Goal: Task Accomplishment & Management: Manage account settings

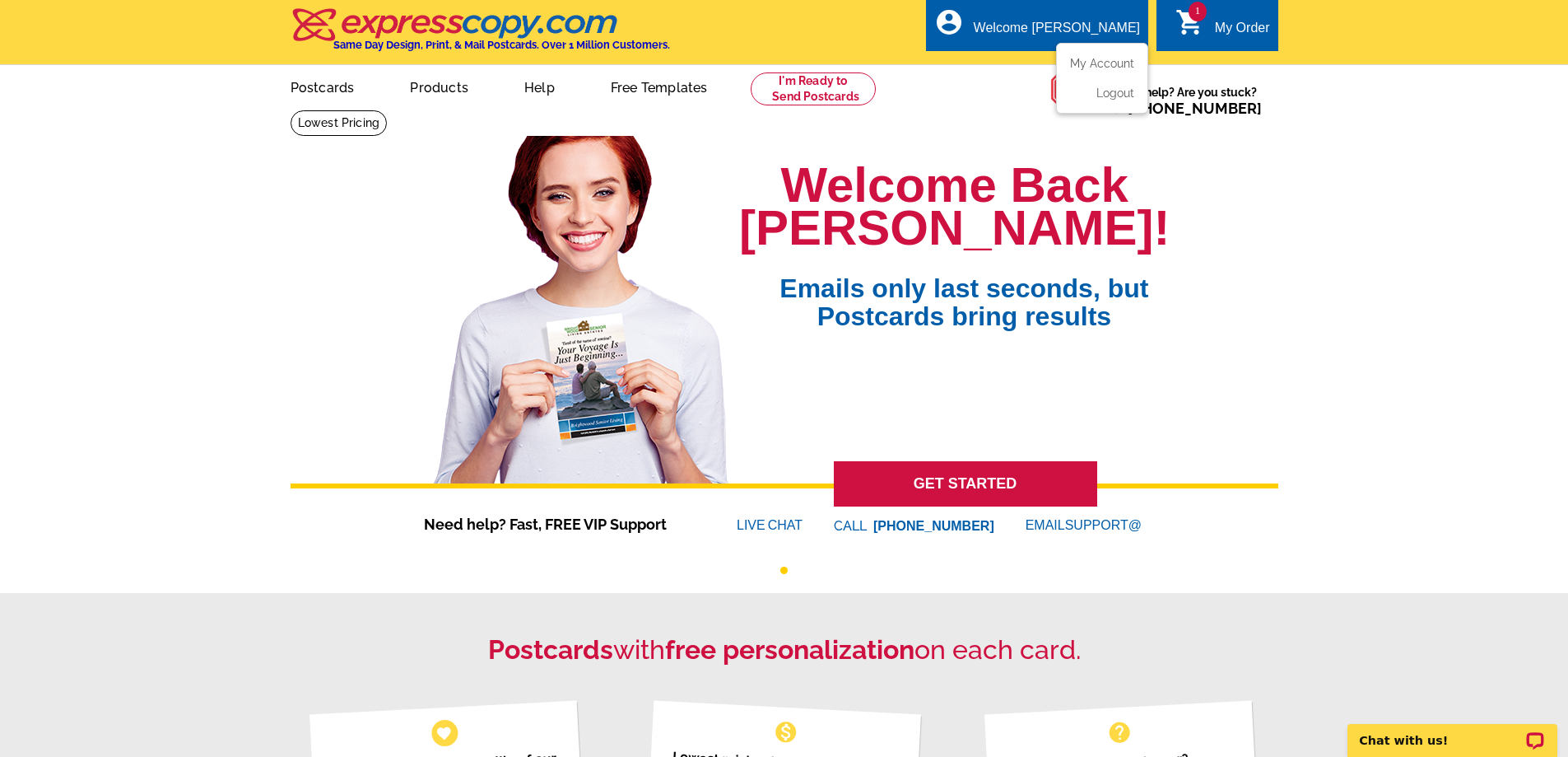
click at [1099, 56] on ul "My Account Logout" at bounding box center [1103, 78] width 93 height 71
click at [1093, 63] on link "My Account" at bounding box center [1099, 64] width 71 height 15
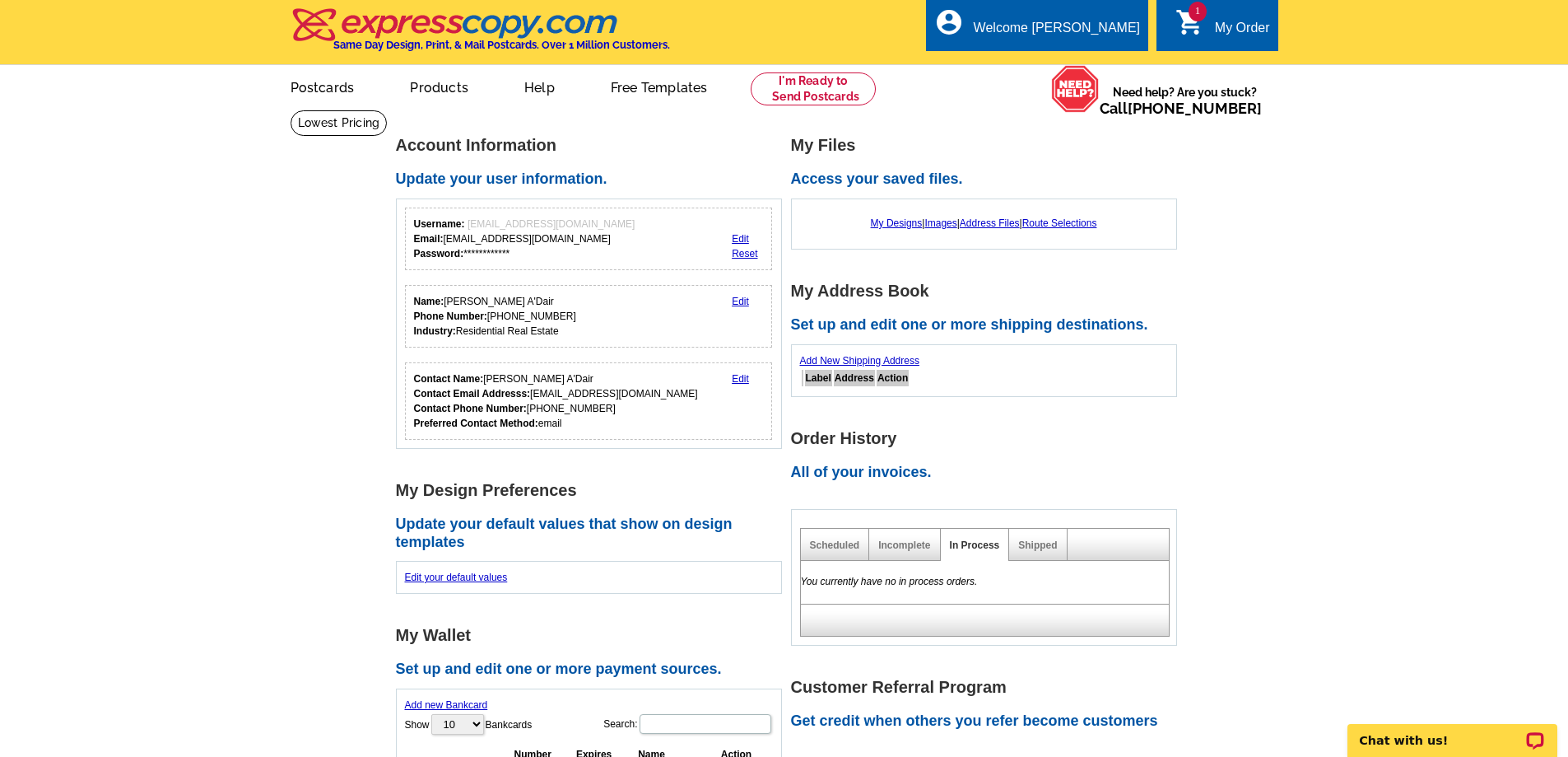
click at [1236, 26] on div "My Order" at bounding box center [1242, 31] width 56 height 23
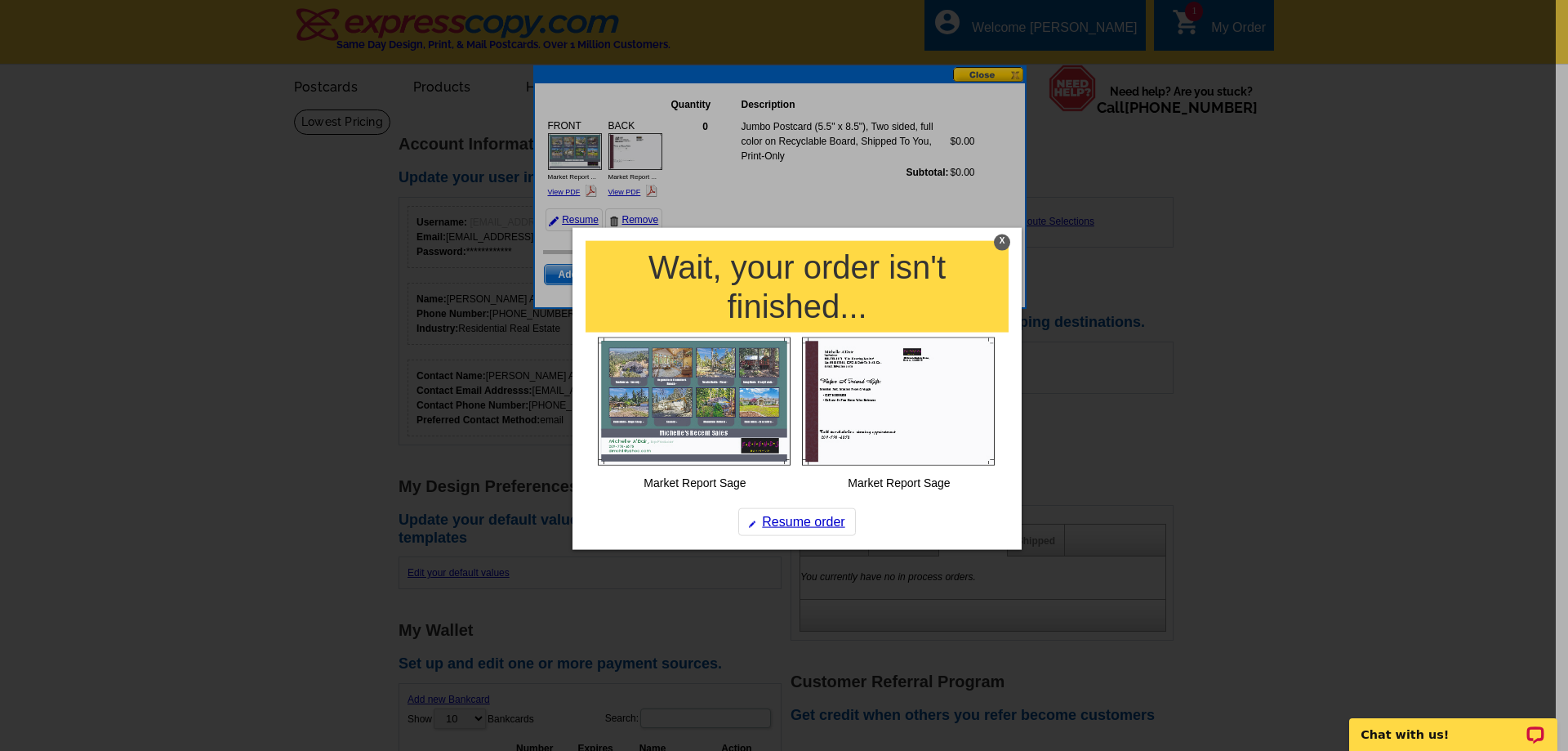
click at [1002, 239] on div "X" at bounding box center [1002, 241] width 17 height 17
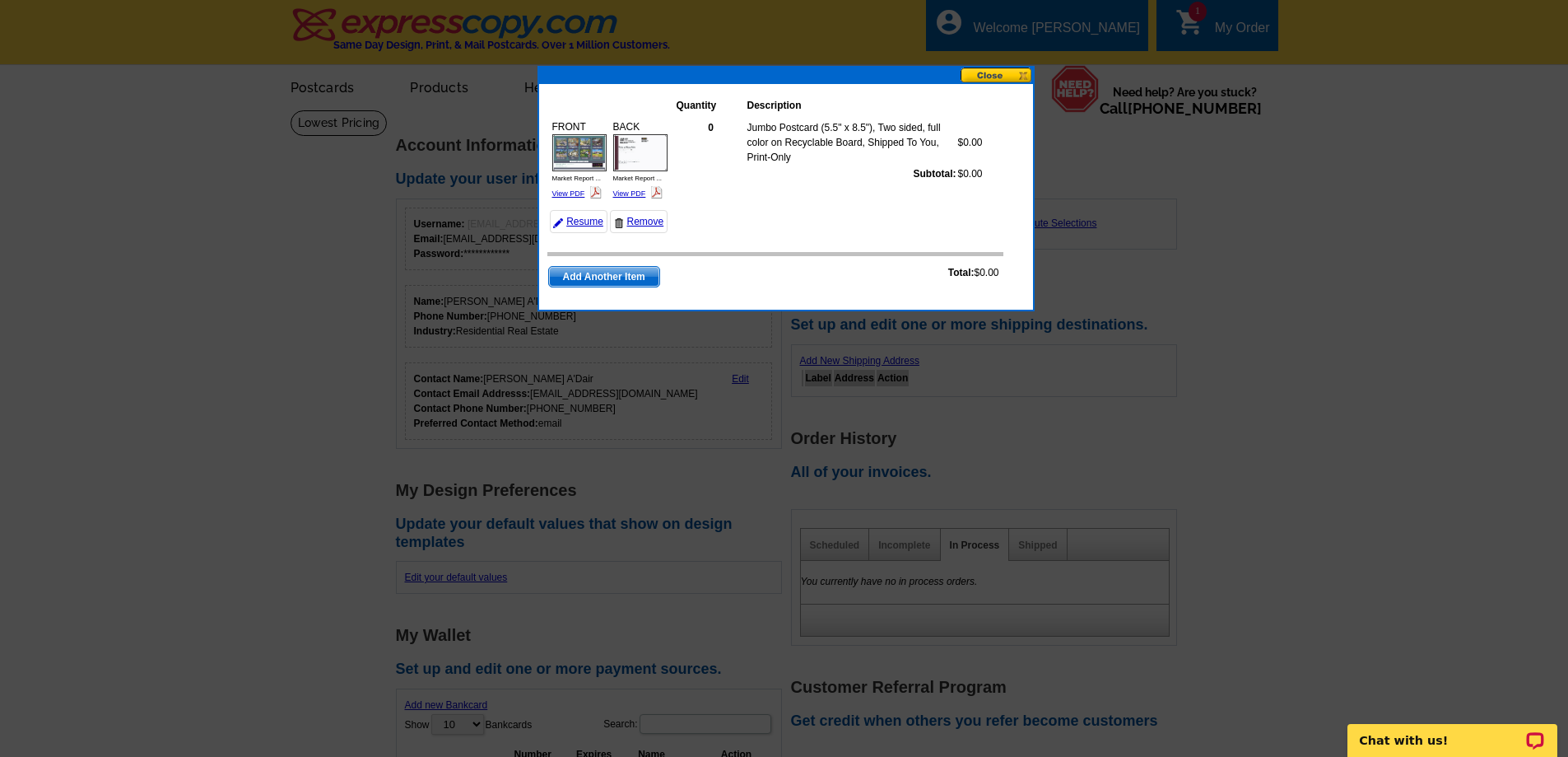
click at [1006, 72] on button at bounding box center [996, 75] width 72 height 16
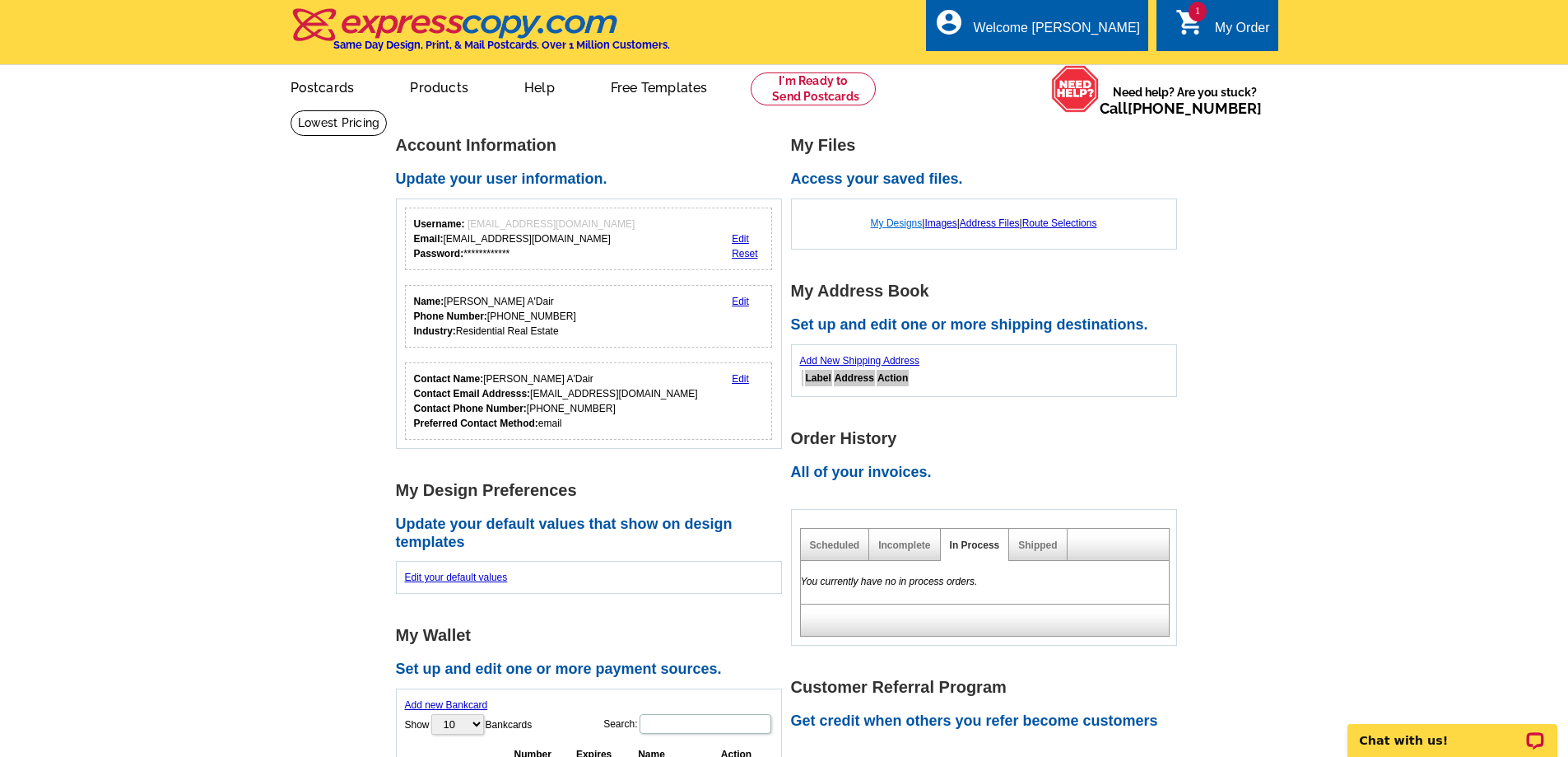
click at [893, 220] on link "My Designs" at bounding box center [896, 223] width 52 height 11
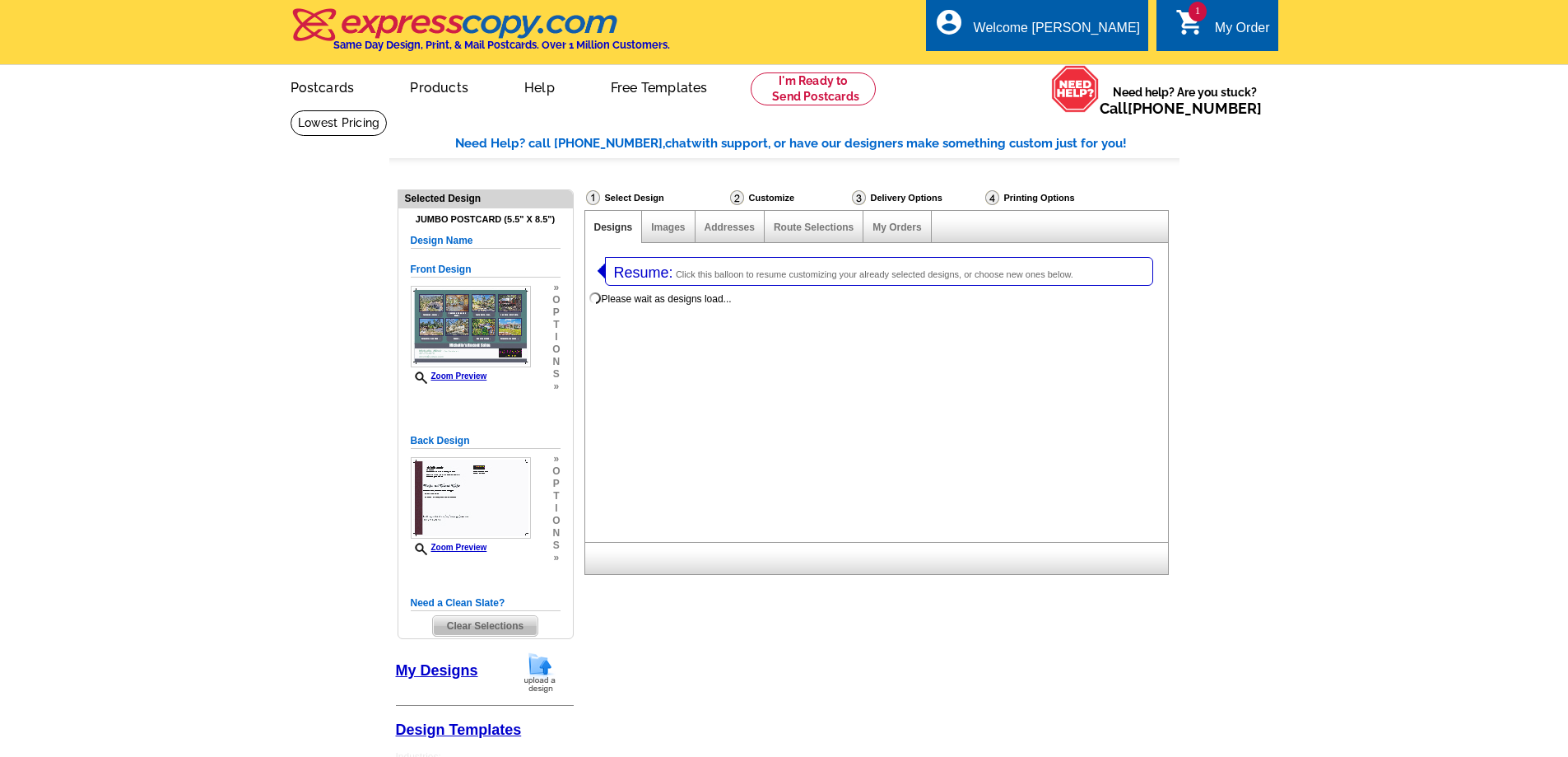
select select "1"
select select "2"
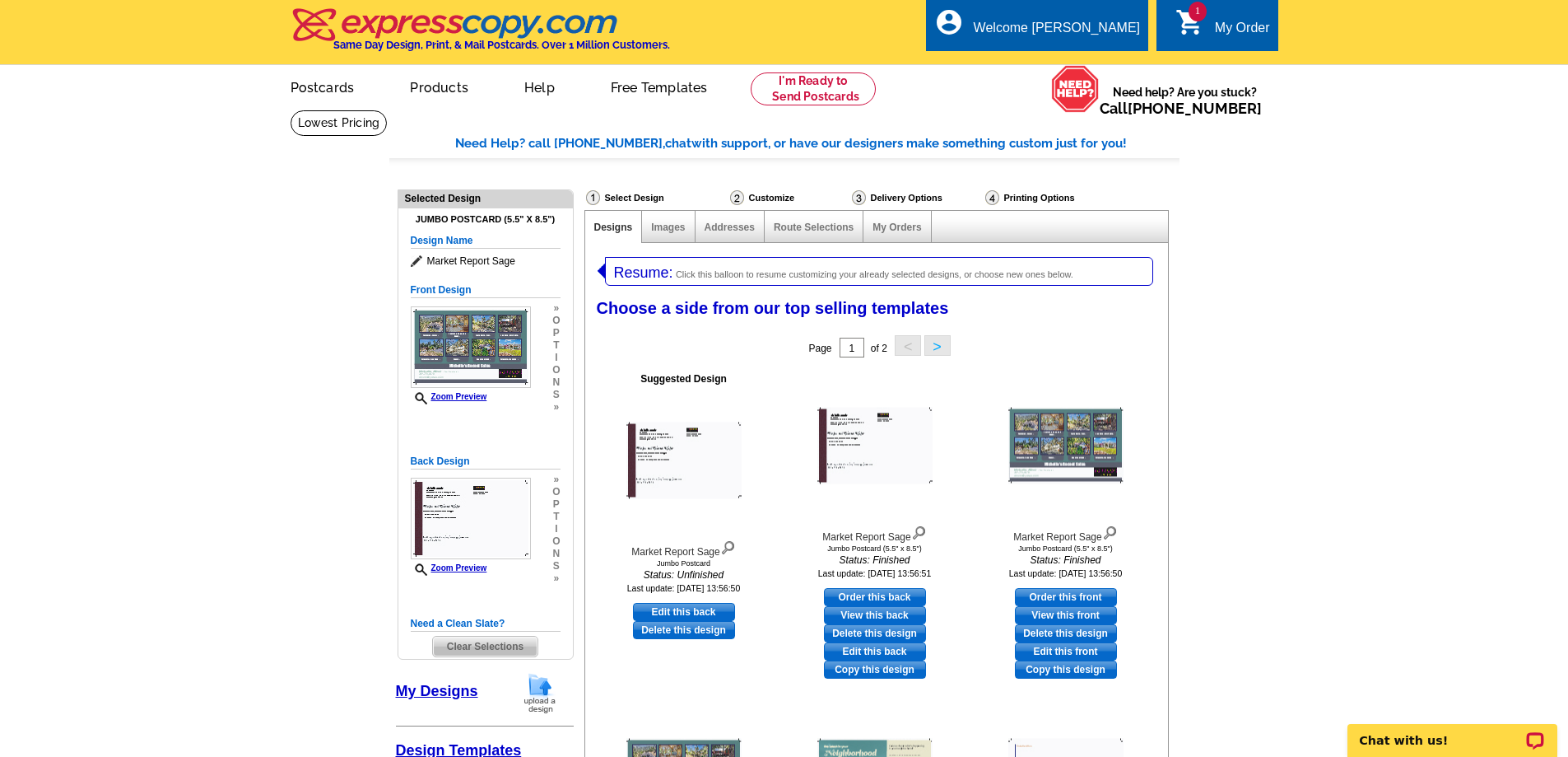
scroll to position [165, 0]
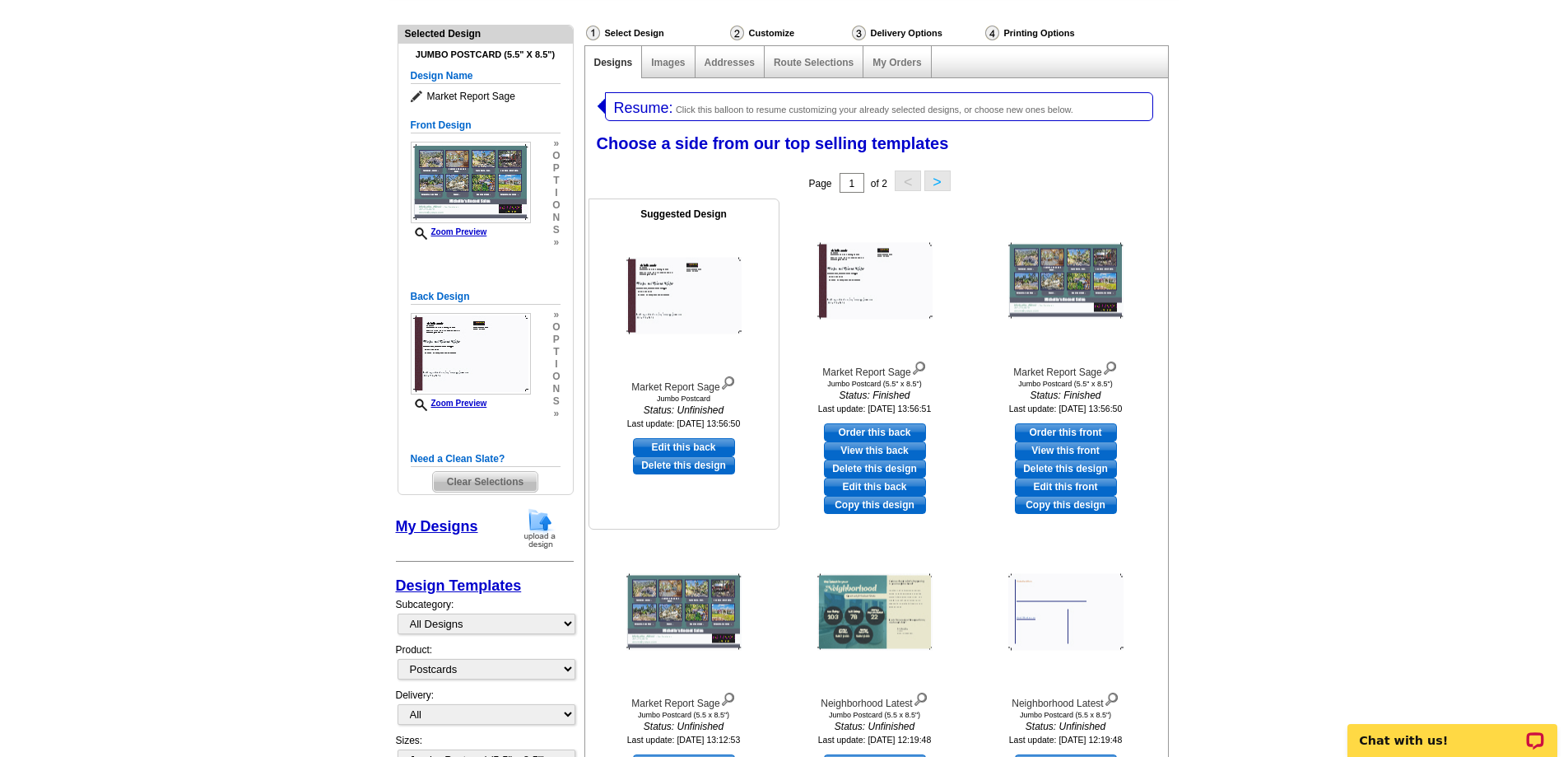
click at [695, 298] on img at bounding box center [684, 296] width 116 height 77
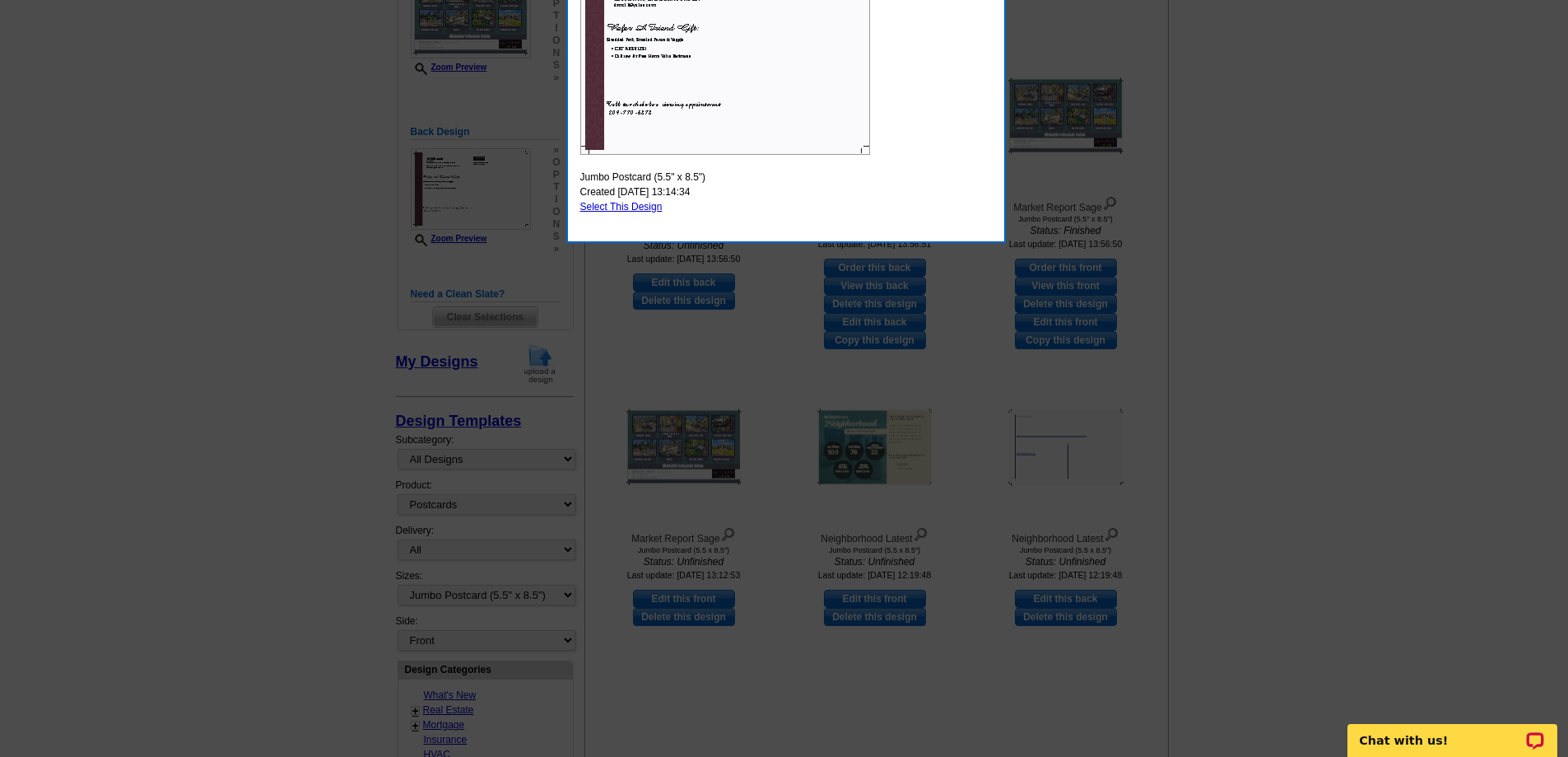
scroll to position [82, 0]
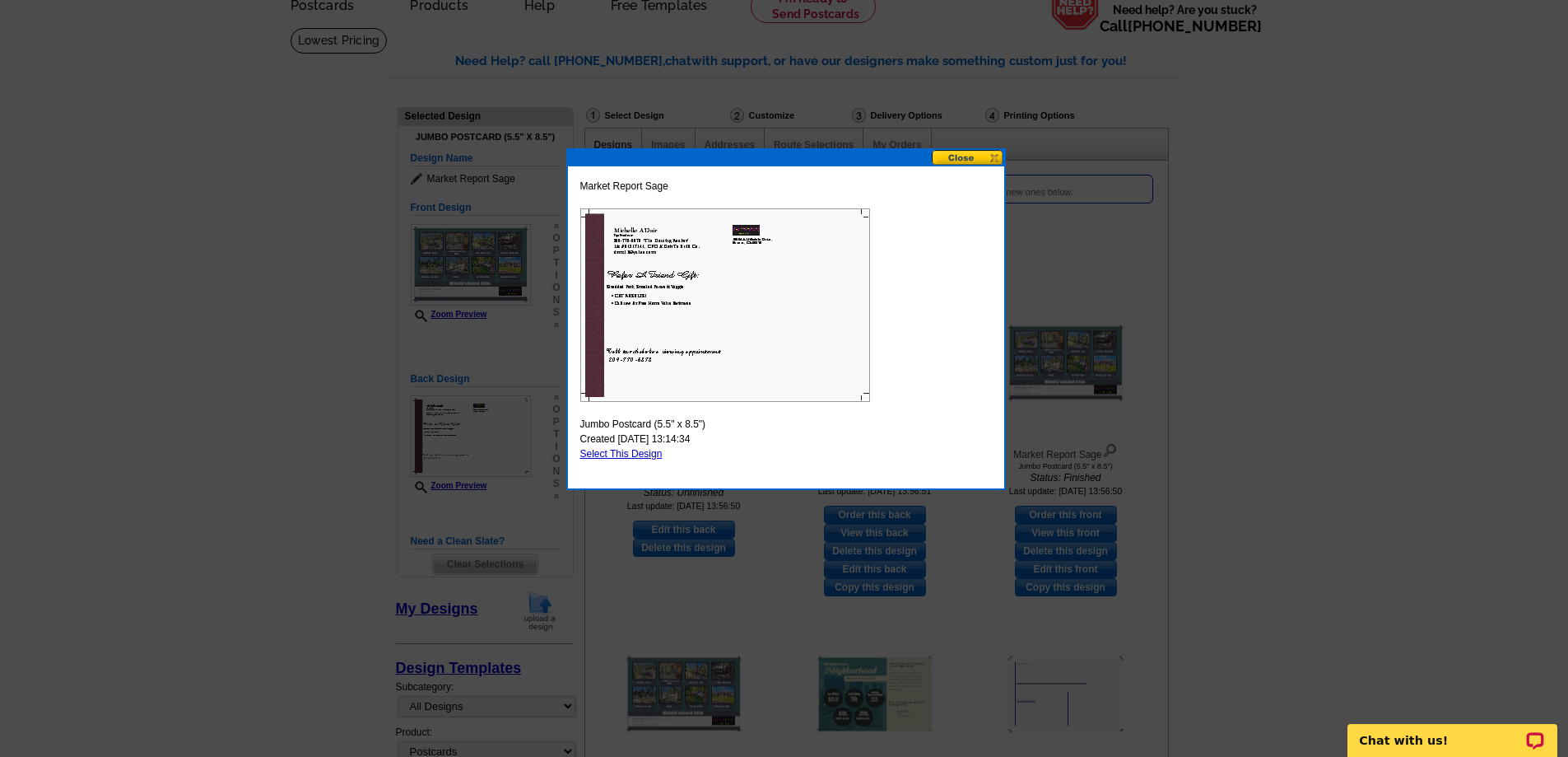
click at [964, 155] on button at bounding box center [968, 157] width 72 height 16
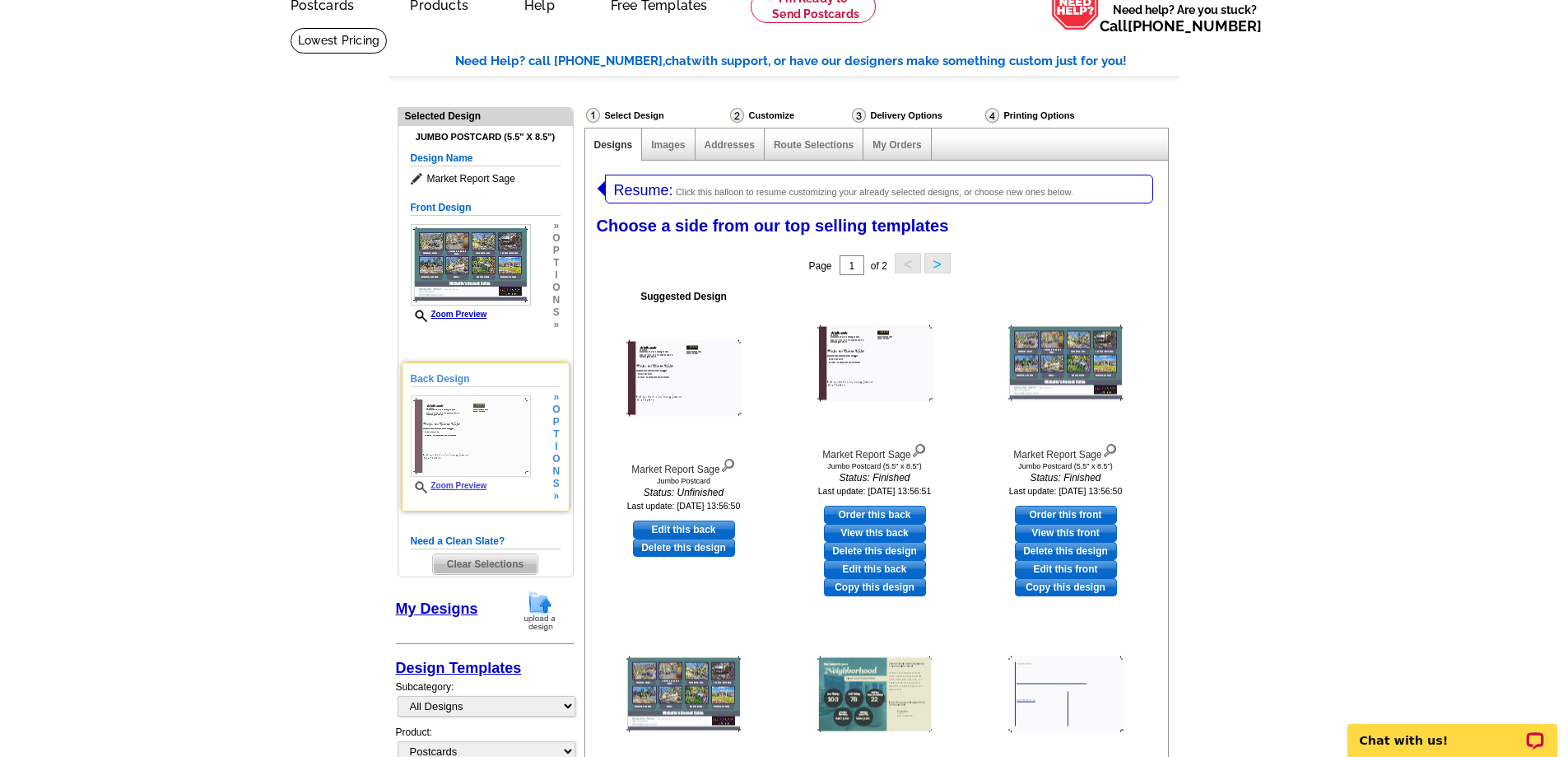
click at [521, 503] on div "Back Design Zoom Preview » o p t i o n s »" at bounding box center [486, 436] width 150 height 130
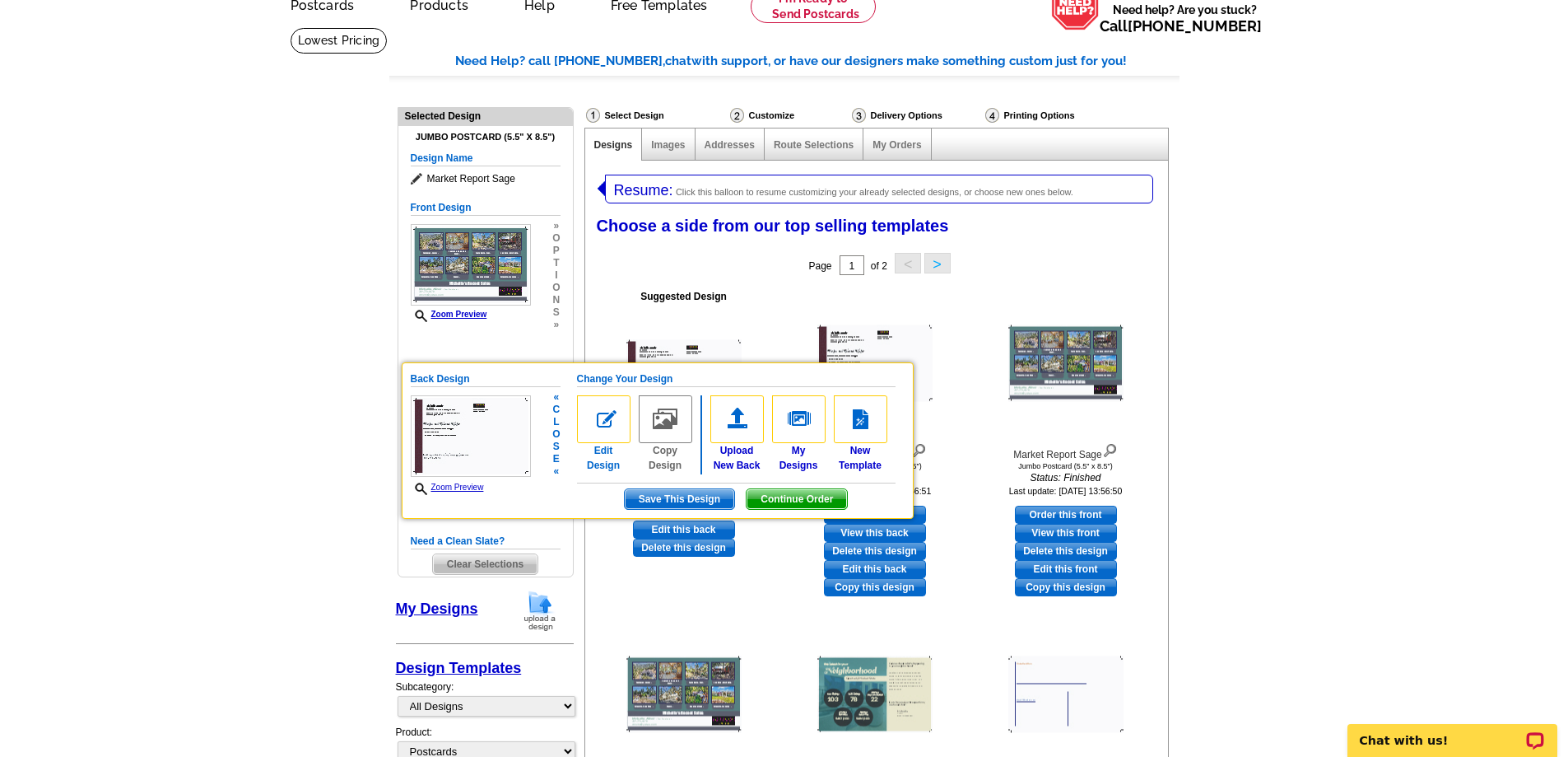
click at [603, 427] on img at bounding box center [604, 419] width 54 height 48
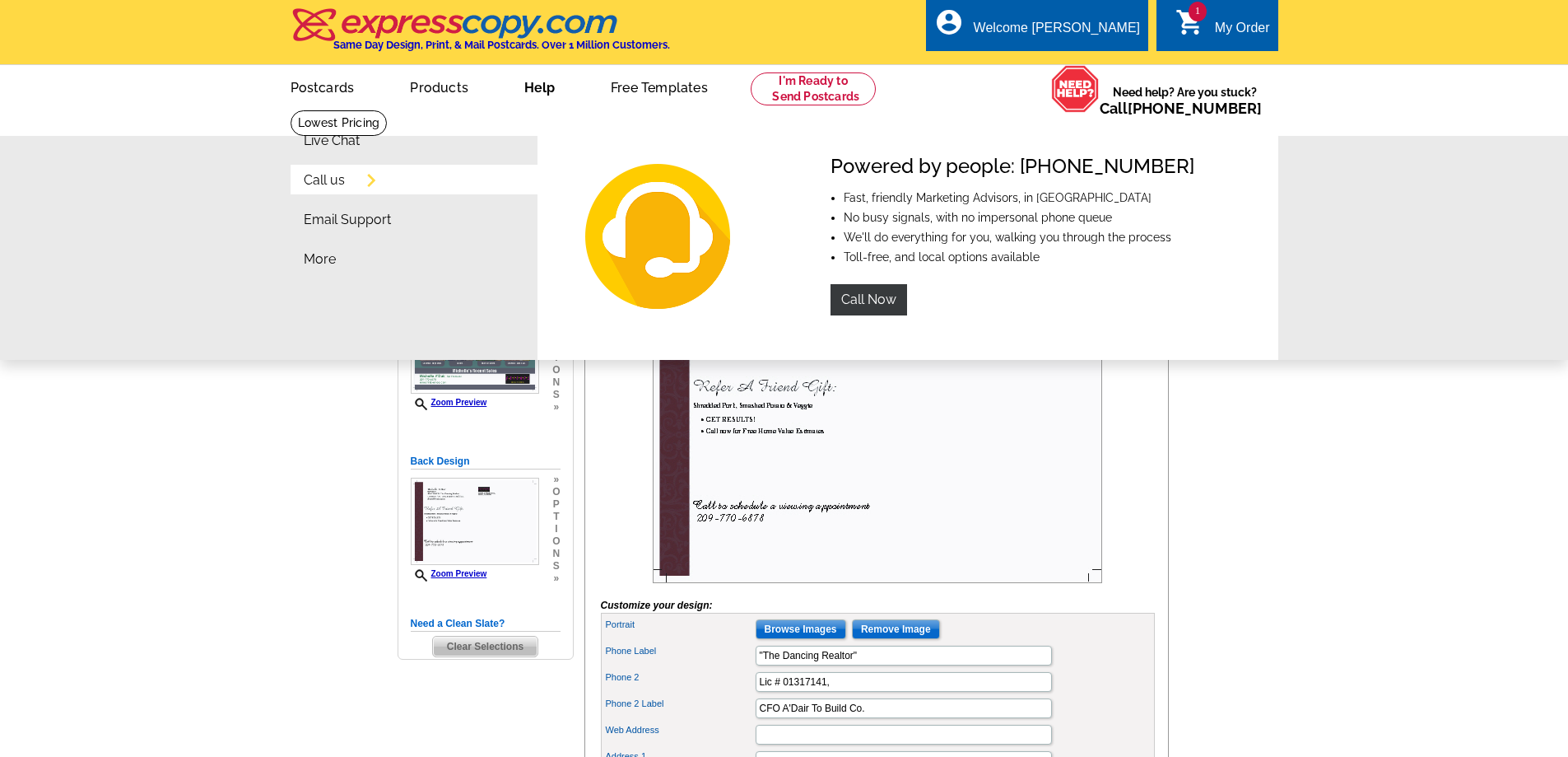
click at [315, 177] on link "Call us" at bounding box center [324, 180] width 41 height 13
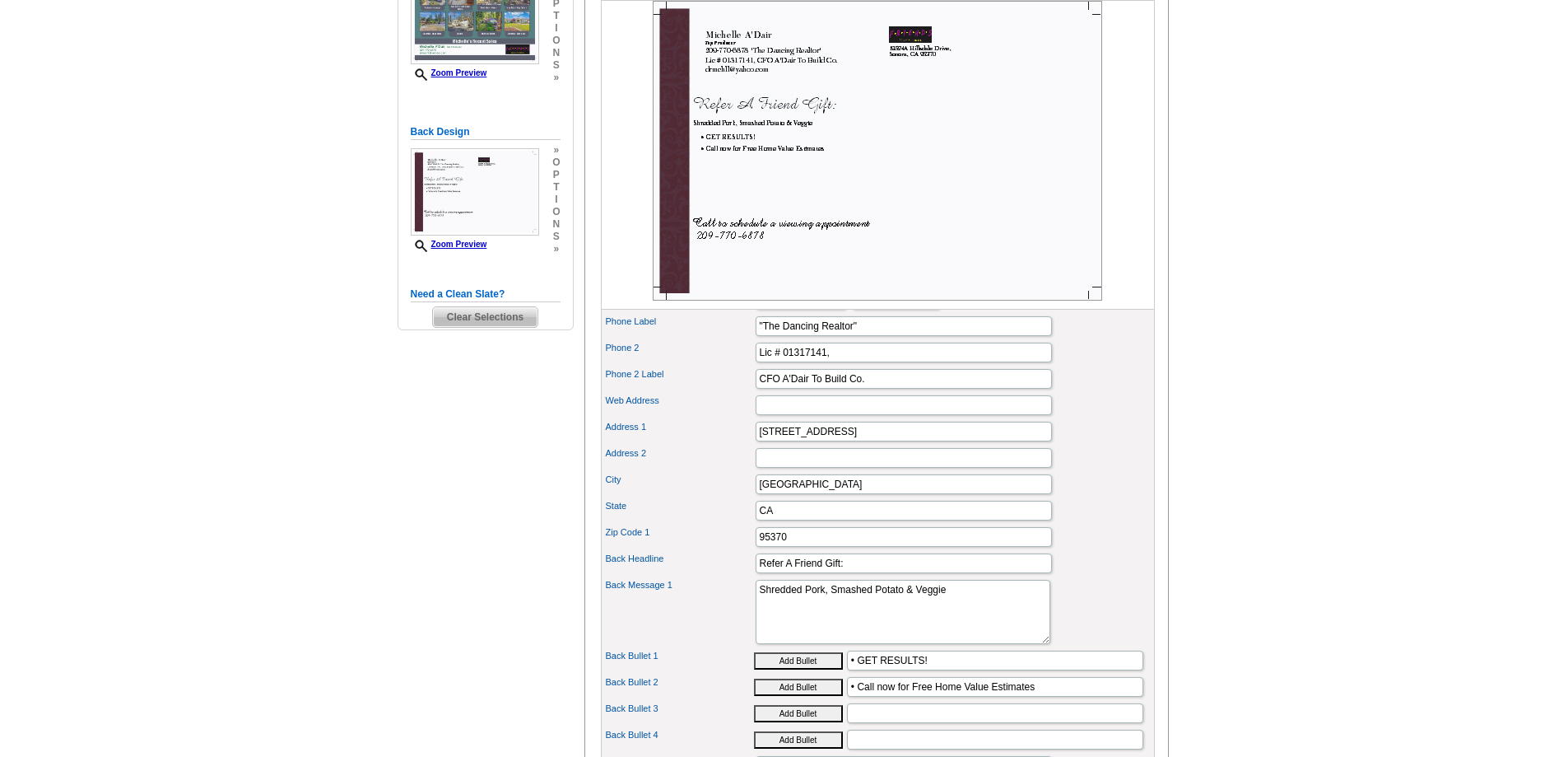
scroll to position [82, 0]
